Goal: Task Accomplishment & Management: Use online tool/utility

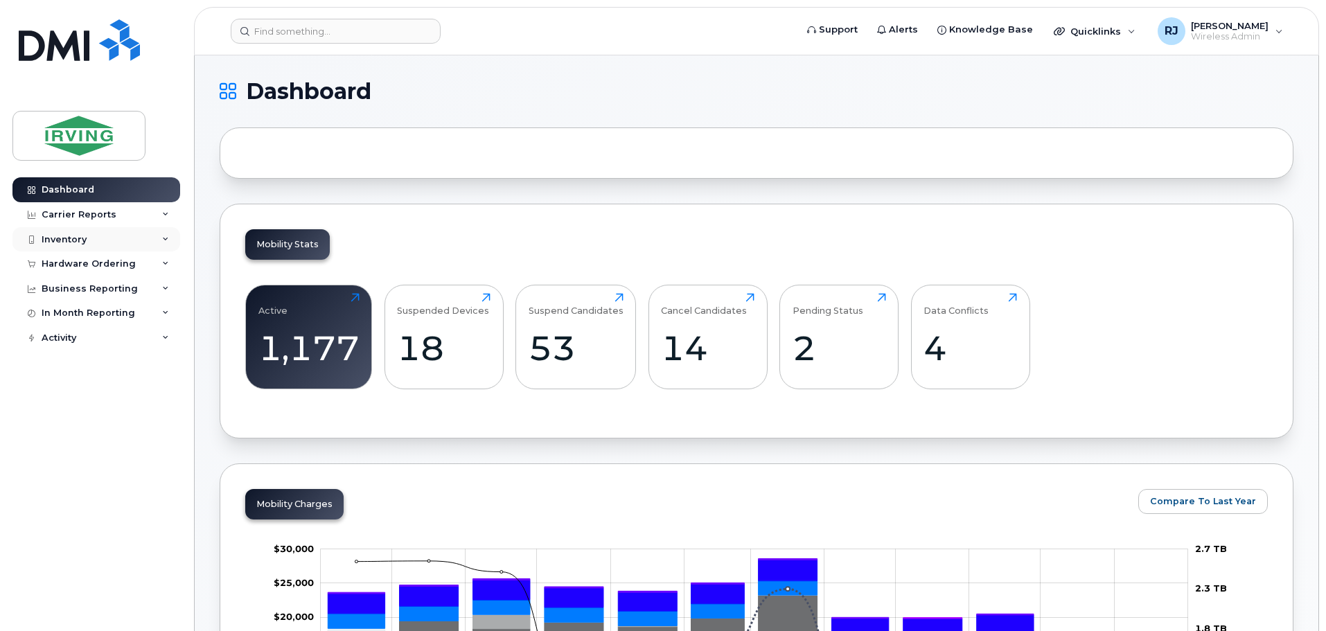
click at [112, 231] on div "Inventory" at bounding box center [96, 239] width 168 height 25
click at [125, 240] on div "Inventory" at bounding box center [96, 239] width 168 height 25
click at [130, 267] on div "Hardware Ordering" at bounding box center [89, 264] width 94 height 11
click at [107, 289] on link "Overview" at bounding box center [108, 290] width 143 height 26
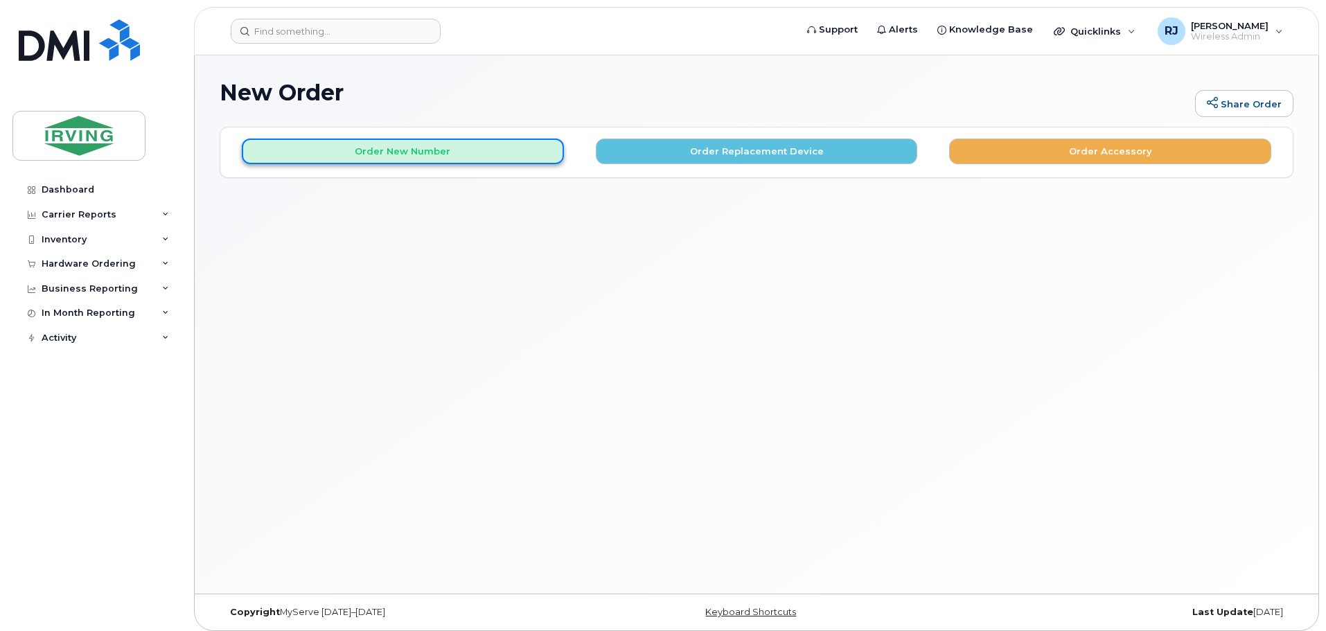
click at [462, 155] on button "Order New Number" at bounding box center [403, 152] width 322 height 26
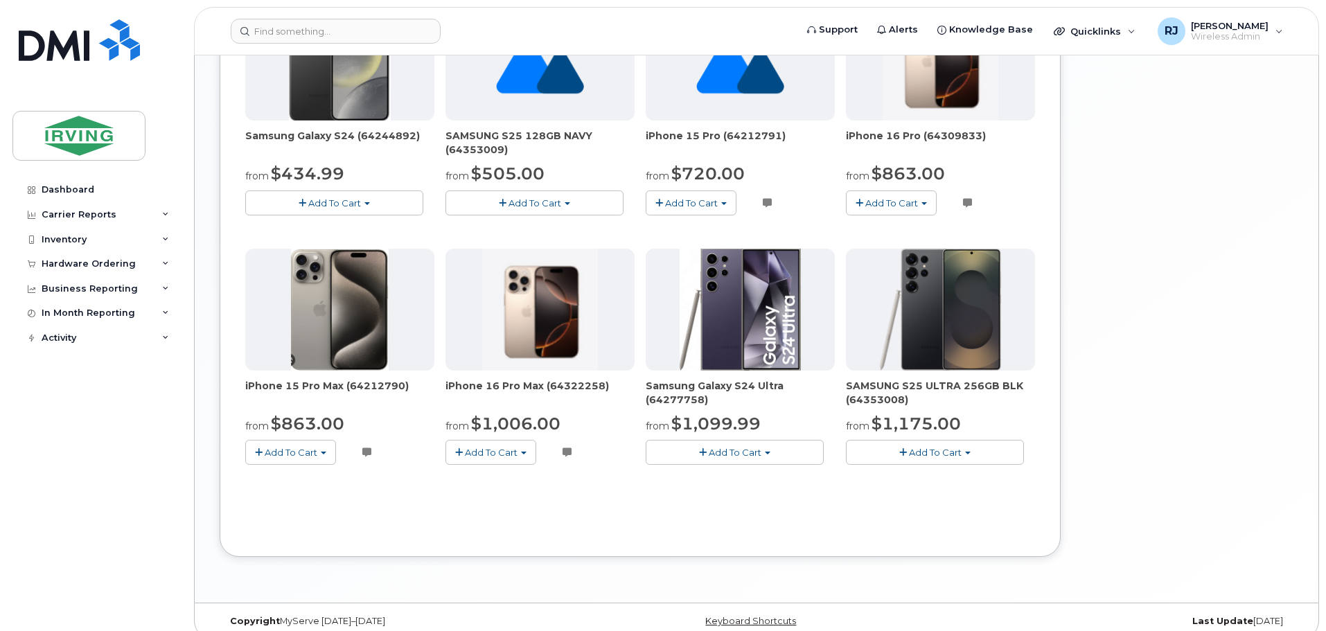
scroll to position [827, 0]
